Goal: Task Accomplishment & Management: Use online tool/utility

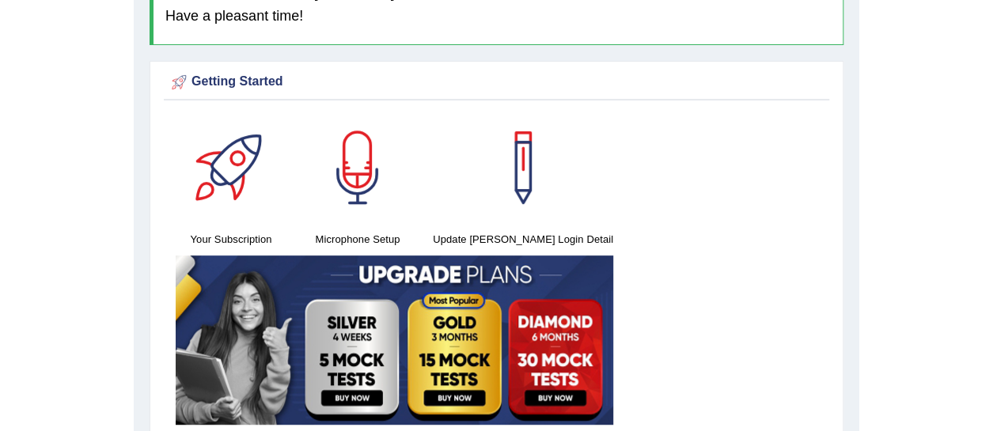
scroll to position [116, 0]
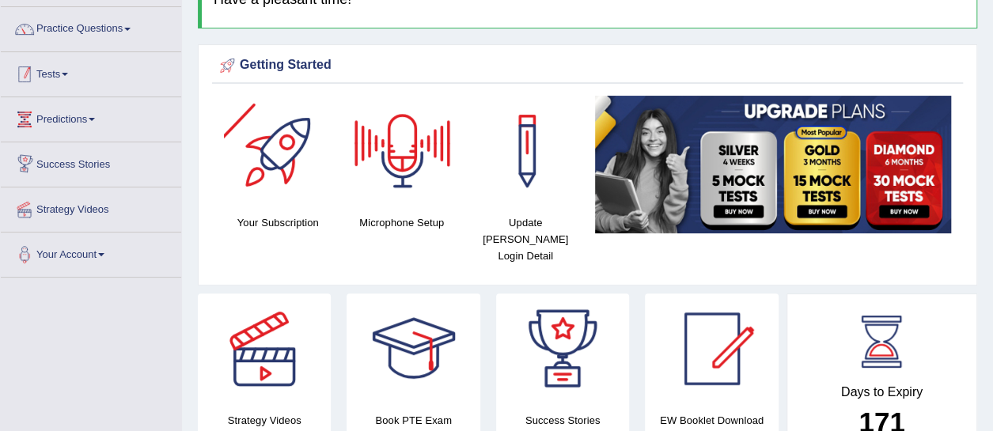
click at [51, 81] on link "Tests" at bounding box center [91, 72] width 180 height 40
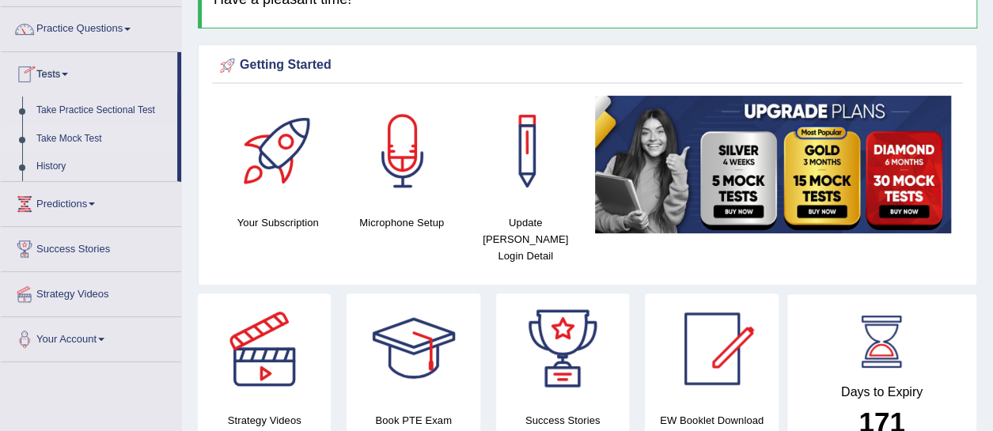
click at [68, 138] on link "Take Mock Test" at bounding box center [103, 139] width 148 height 28
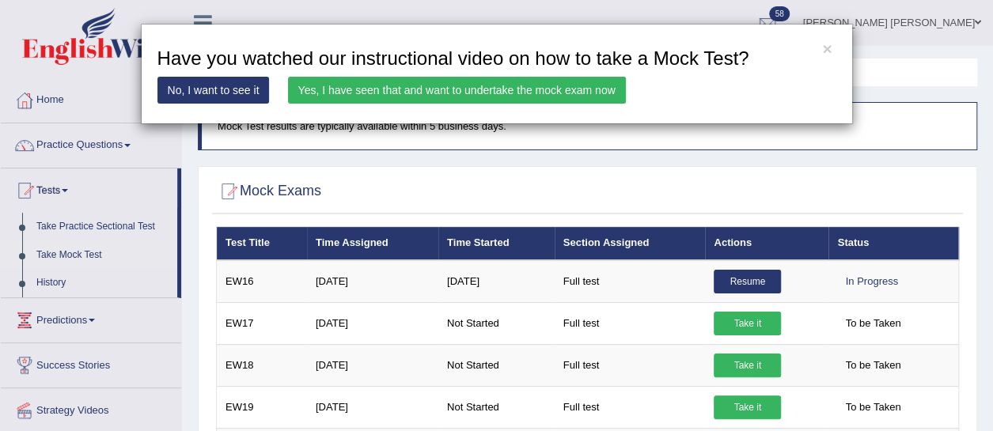
click at [452, 101] on link "Yes, I have seen that and want to undertake the mock exam now" at bounding box center [457, 90] width 338 height 27
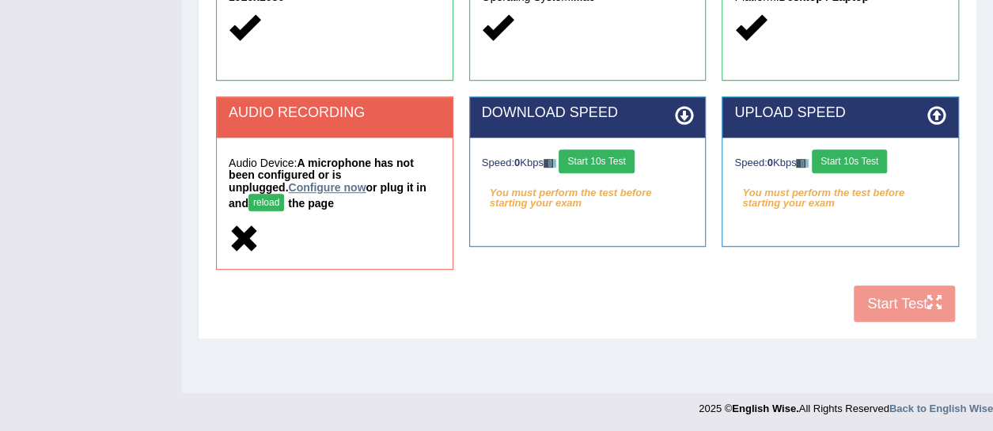
click at [288, 190] on link "Configure now" at bounding box center [327, 187] width 78 height 13
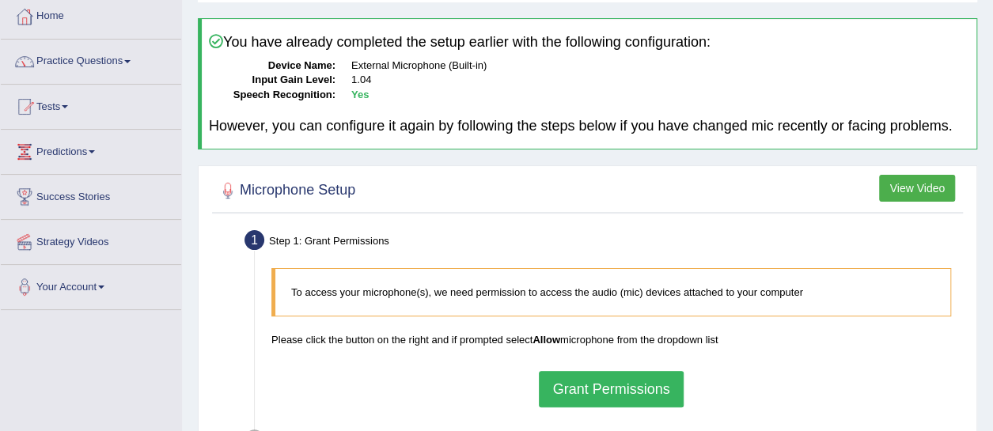
scroll to position [185, 0]
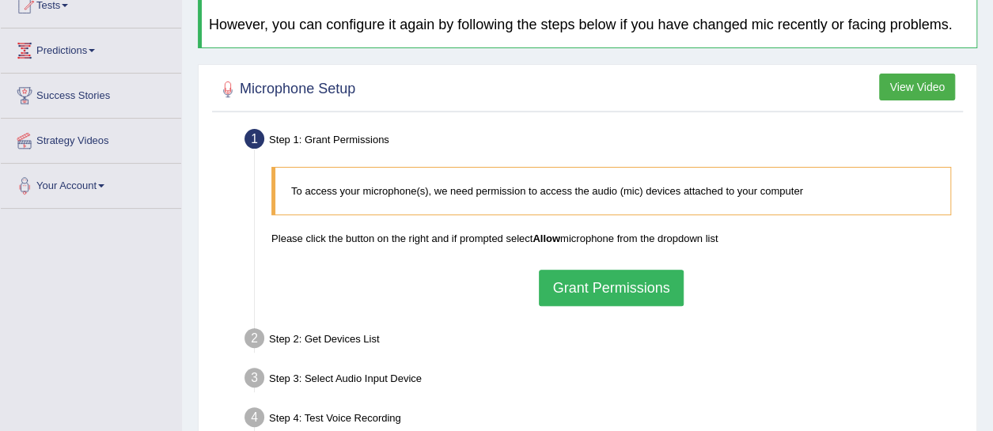
click at [620, 296] on button "Grant Permissions" at bounding box center [611, 288] width 144 height 36
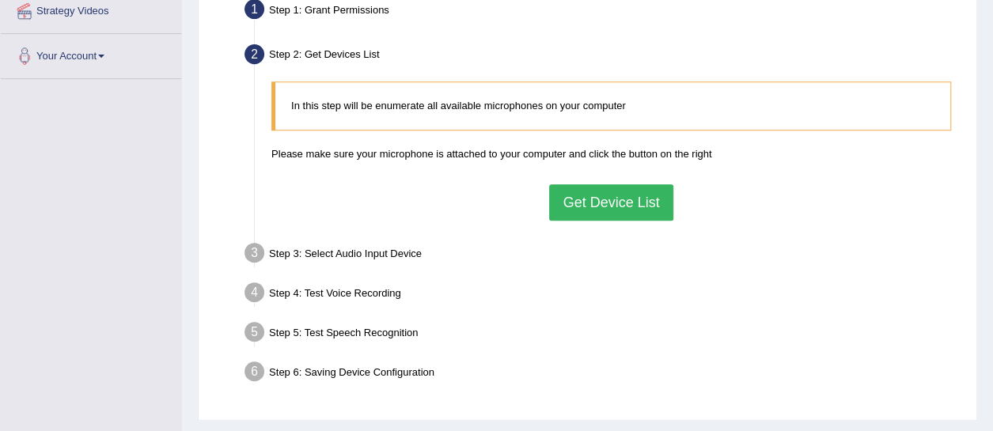
scroll to position [316, 0]
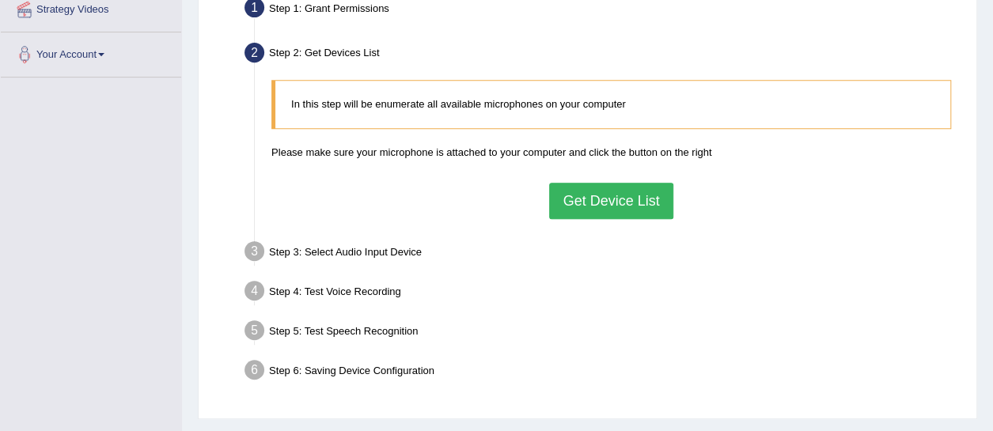
click at [595, 214] on button "Get Device List" at bounding box center [610, 201] width 123 height 36
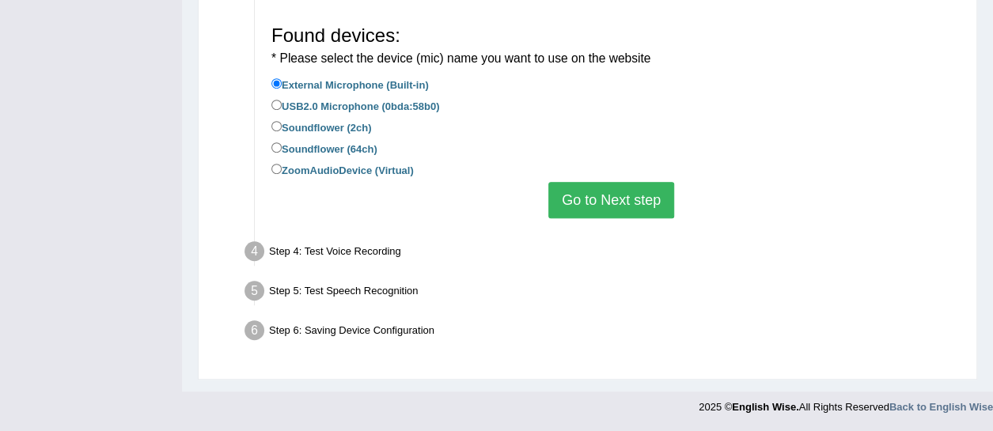
scroll to position [437, 0]
click at [592, 209] on button "Go to Next step" at bounding box center [611, 200] width 126 height 36
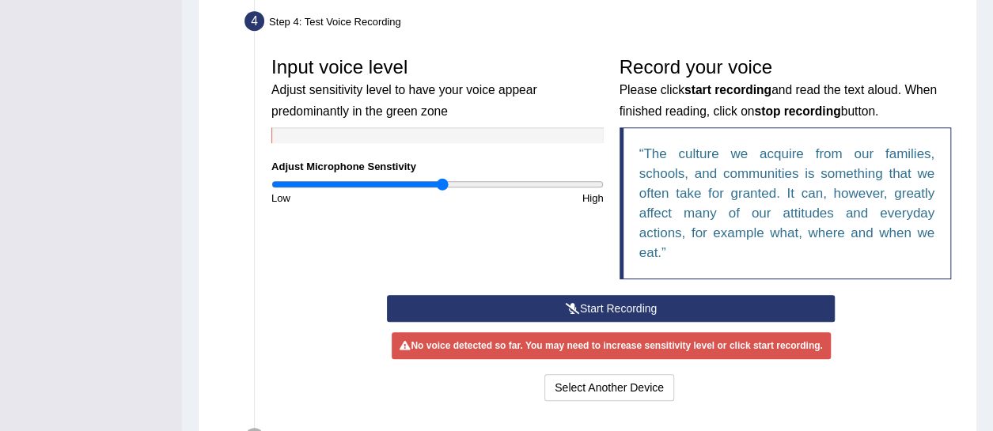
scroll to position [545, 0]
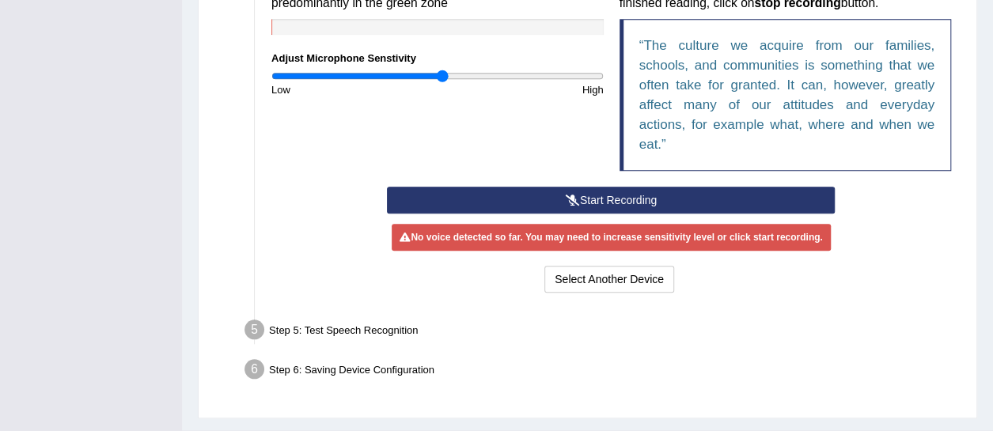
click at [582, 214] on button "Start Recording" at bounding box center [611, 200] width 448 height 27
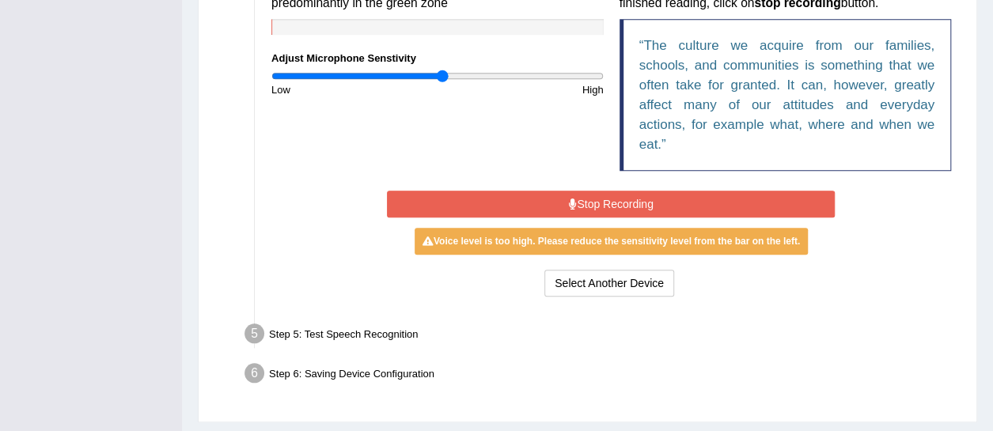
click at [582, 217] on button "Stop Recording" at bounding box center [611, 204] width 448 height 27
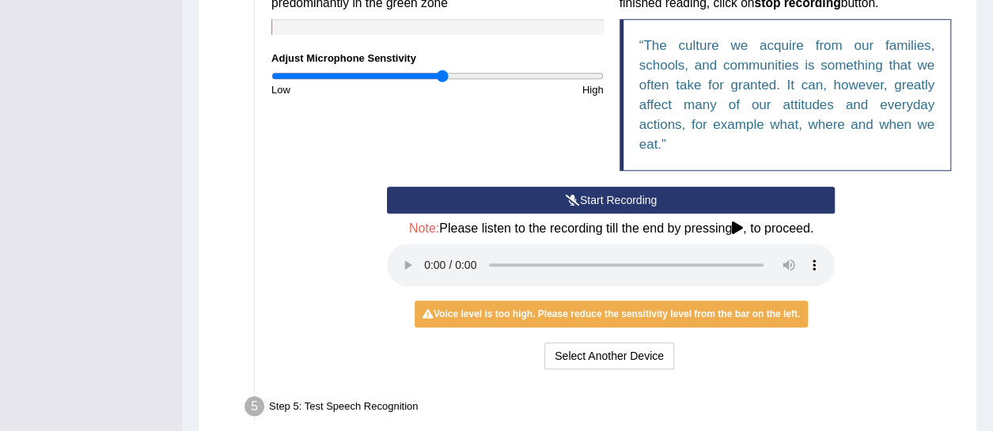
click at [600, 213] on button "Start Recording" at bounding box center [611, 200] width 448 height 27
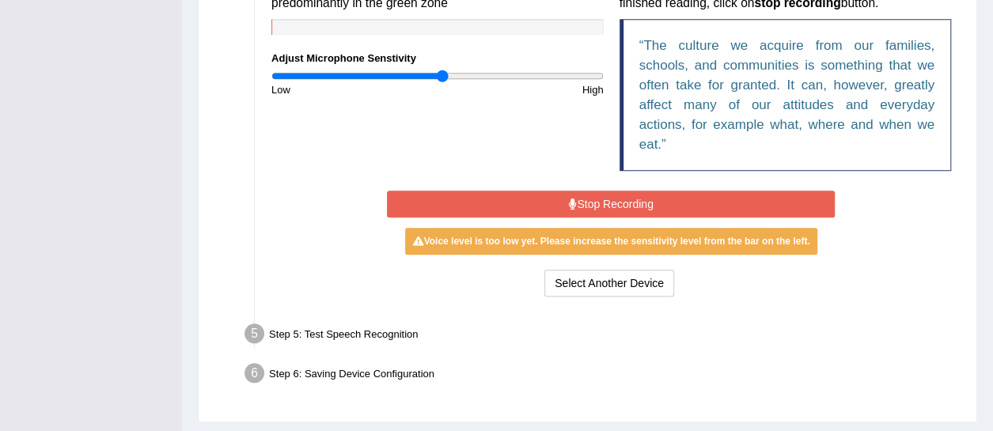
click at [600, 213] on button "Stop Recording" at bounding box center [611, 204] width 448 height 27
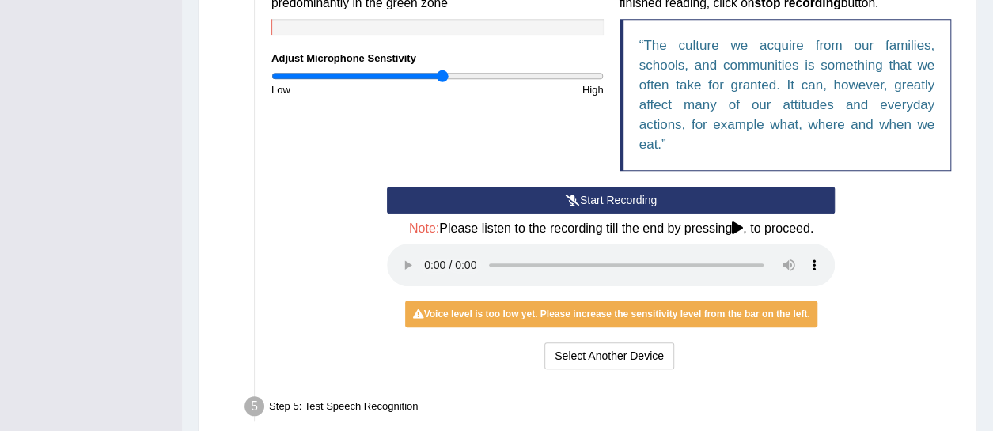
click at [530, 210] on button "Start Recording" at bounding box center [611, 200] width 448 height 27
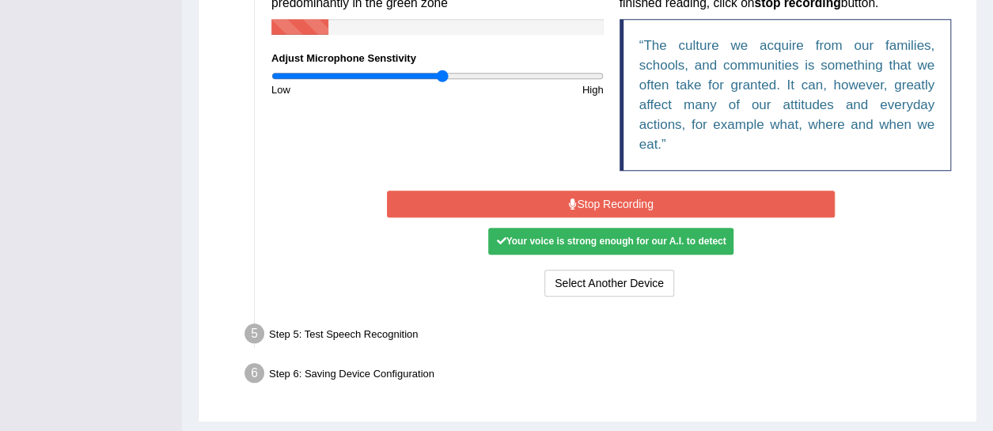
click at [530, 210] on button "Stop Recording" at bounding box center [611, 204] width 448 height 27
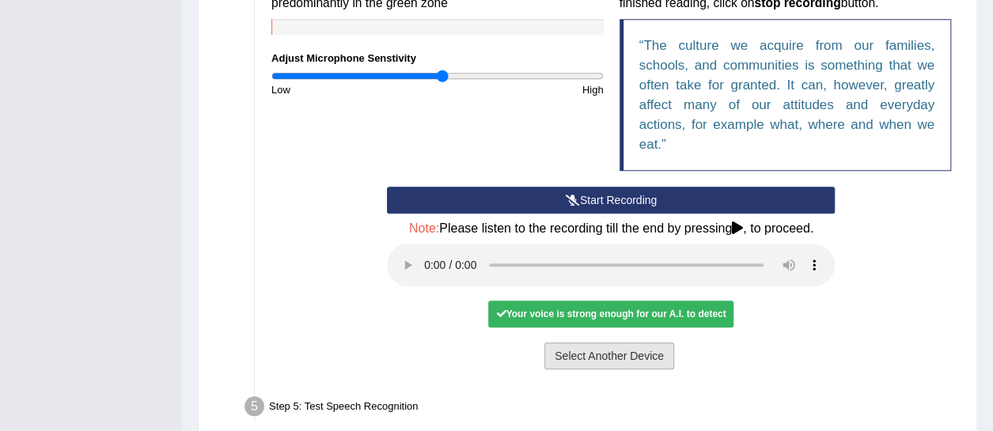
drag, startPoint x: 571, startPoint y: 367, endPoint x: 395, endPoint y: 292, distance: 191.0
click at [425, 342] on div "Start Recording Stop Recording Note: Please listen to the recording till the en…" at bounding box center [610, 280] width 463 height 187
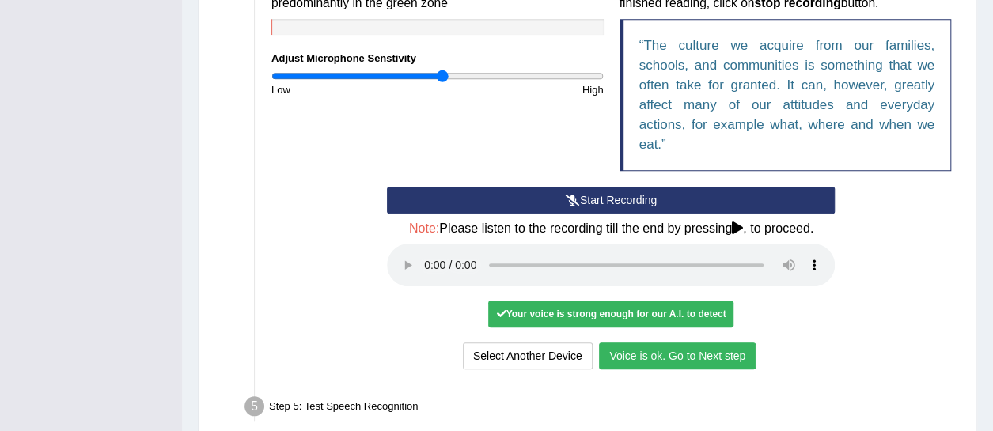
click at [729, 368] on button "Voice is ok. Go to Next step" at bounding box center [677, 355] width 157 height 27
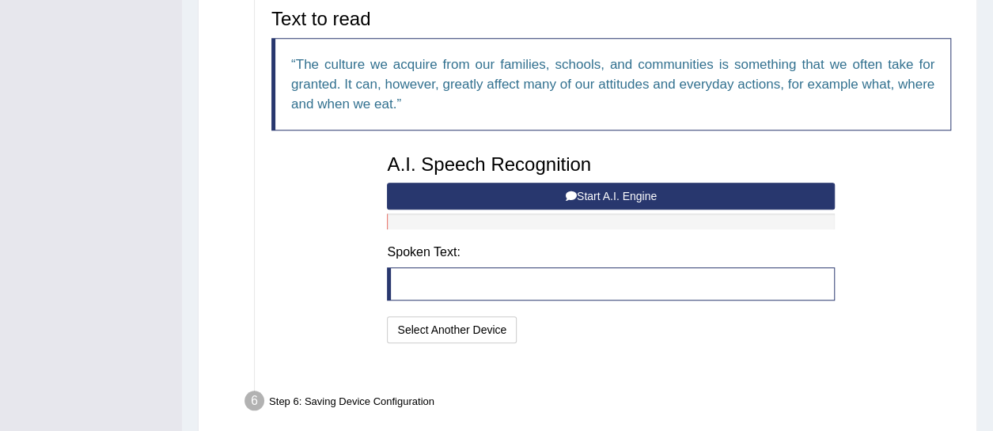
scroll to position [590, 0]
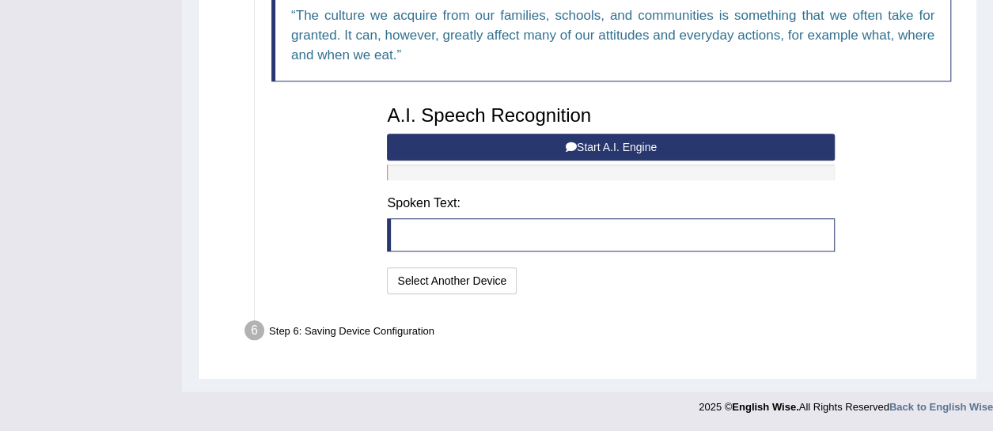
click at [570, 148] on icon at bounding box center [571, 147] width 11 height 11
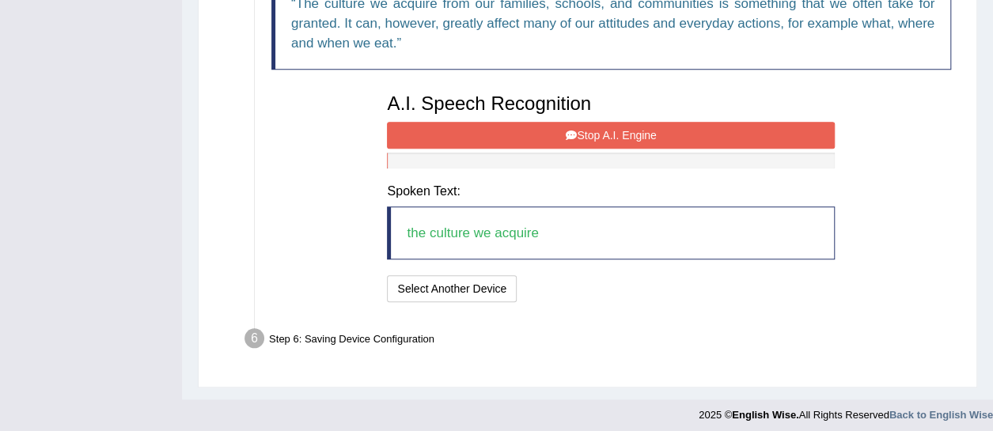
click at [451, 146] on button "Stop A.I. Engine" at bounding box center [611, 135] width 448 height 27
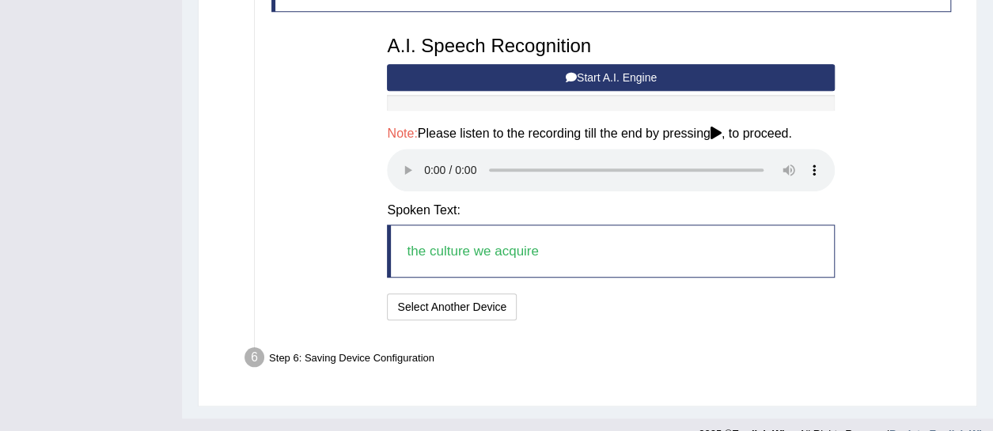
scroll to position [687, 0]
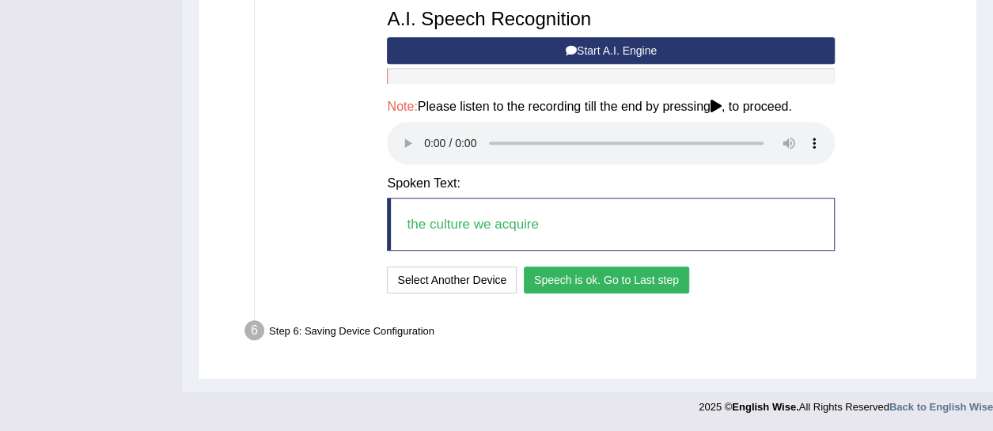
drag, startPoint x: 554, startPoint y: 286, endPoint x: 541, endPoint y: 293, distance: 14.5
click at [554, 286] on button "Speech is ok. Go to Last step" at bounding box center [606, 280] width 165 height 27
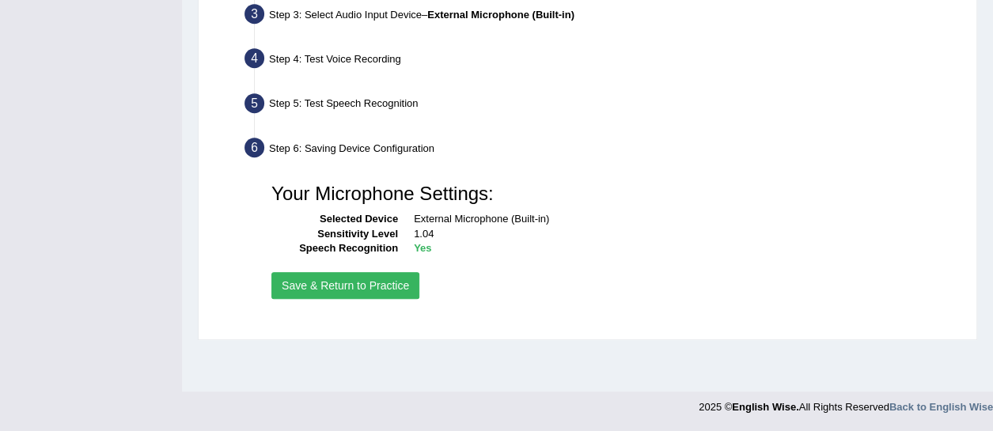
scroll to position [399, 0]
click at [384, 299] on button "Save & Return to Practice" at bounding box center [345, 285] width 148 height 27
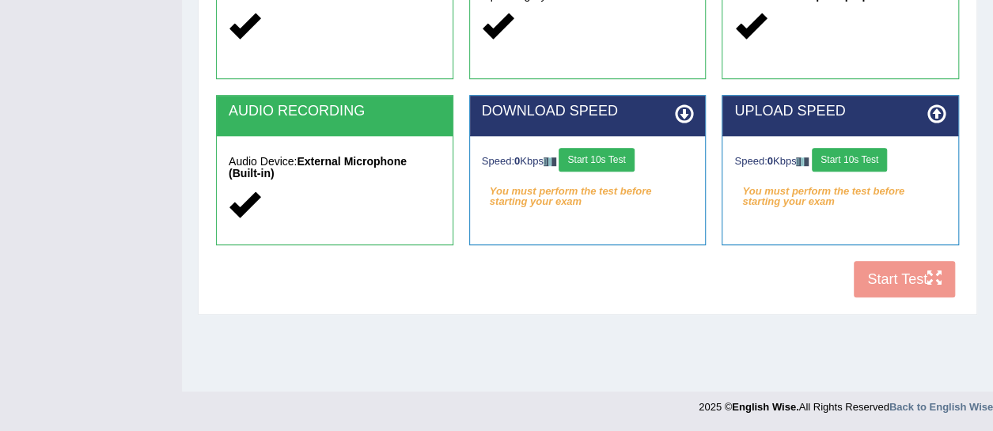
click at [621, 156] on button "Start 10s Test" at bounding box center [595, 160] width 75 height 24
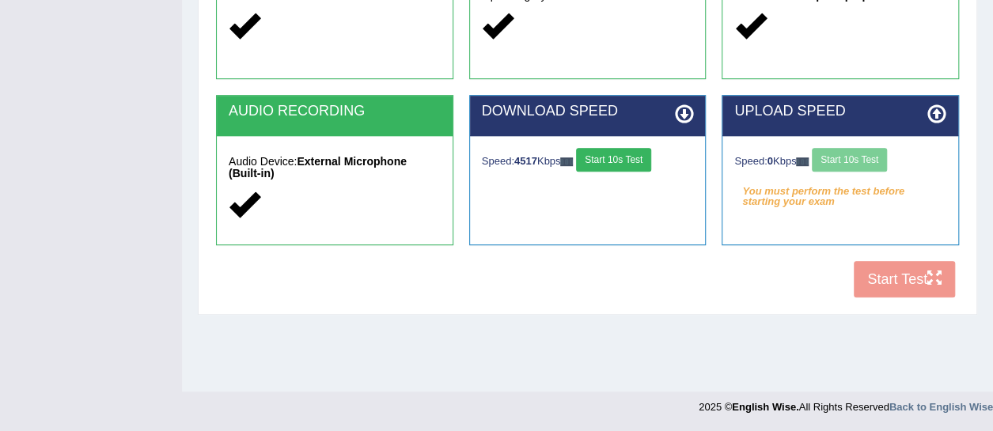
click at [878, 157] on button "Start 10s Test" at bounding box center [848, 160] width 75 height 24
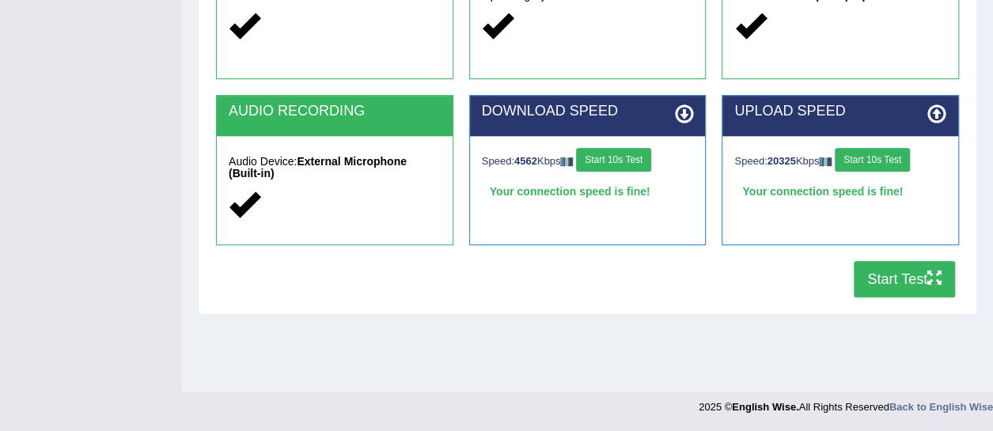
click at [877, 278] on button "Start Test" at bounding box center [903, 279] width 101 height 36
